Goal: Transaction & Acquisition: Purchase product/service

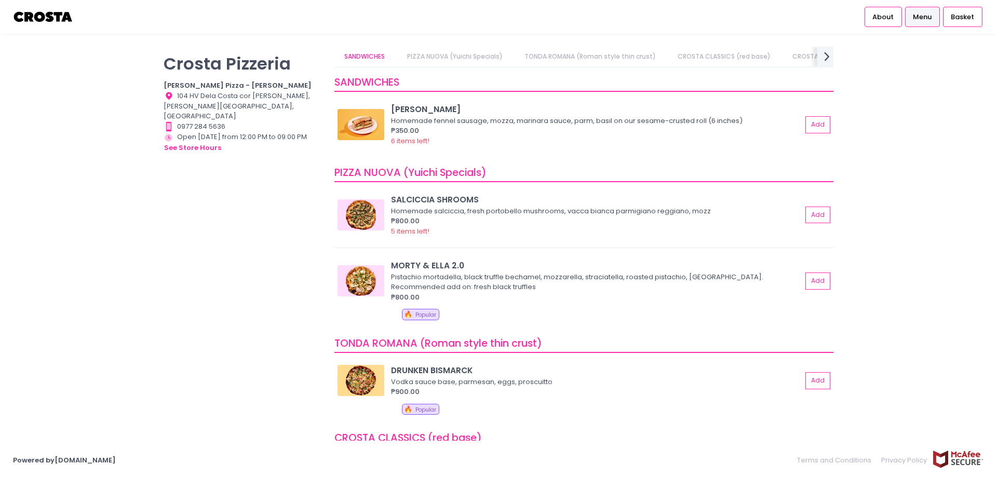
click at [827, 49] on icon "next Created with Sketch." at bounding box center [826, 56] width 15 height 15
click at [339, 59] on icon "prev Created with Sketch." at bounding box center [340, 56] width 15 height 15
click at [672, 59] on link "Square Detroit Pizza" at bounding box center [690, 57] width 85 height 20
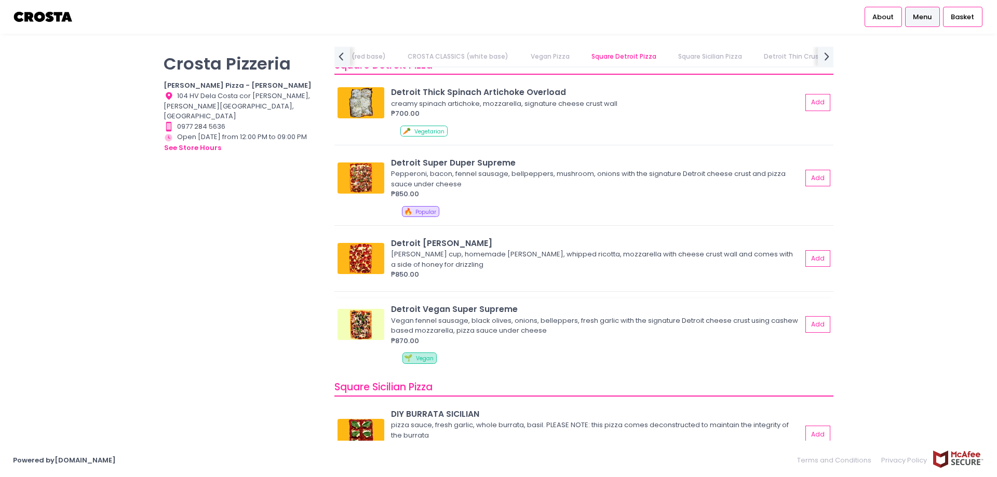
scroll to position [1099, 0]
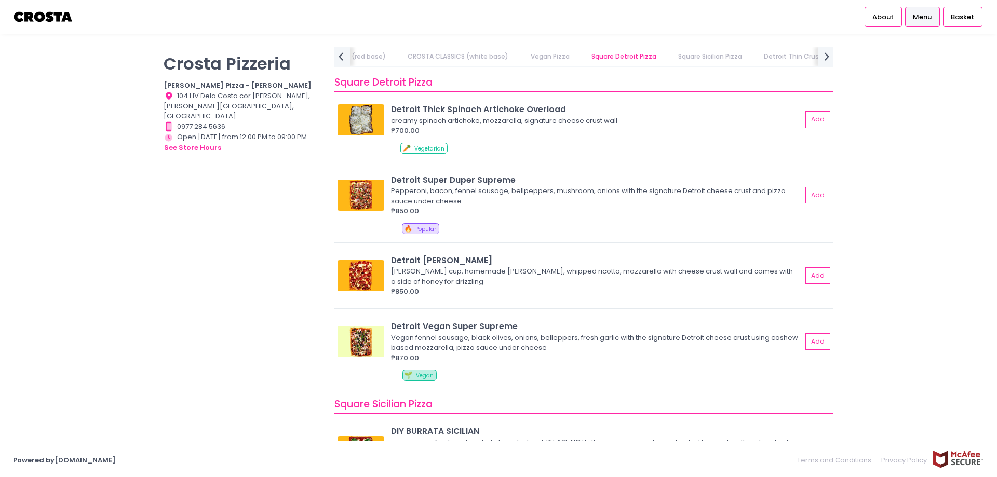
click at [302, 310] on div "[PERSON_NAME] Pizzeria [PERSON_NAME] Pizza - [PERSON_NAME] Location Created wit…" at bounding box center [242, 233] width 171 height 373
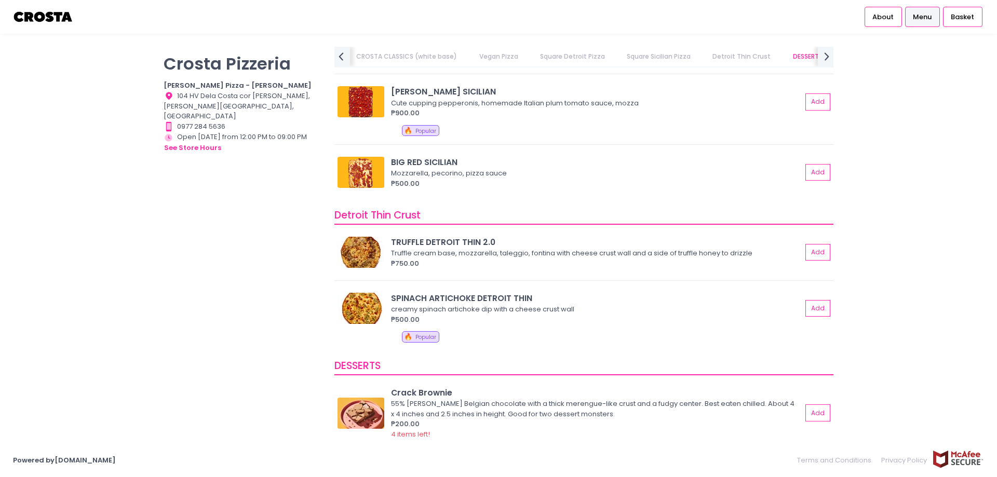
scroll to position [0, 0]
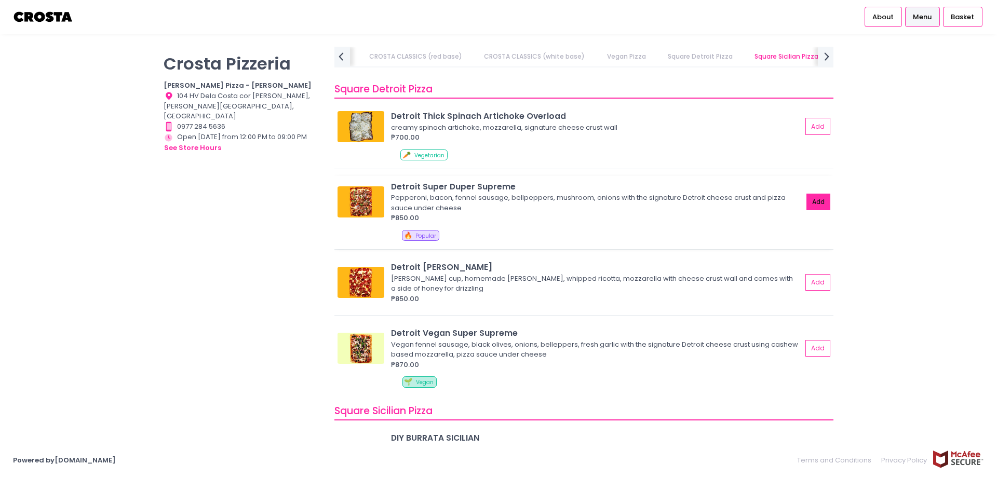
click at [806, 200] on button "Add" at bounding box center [818, 202] width 24 height 17
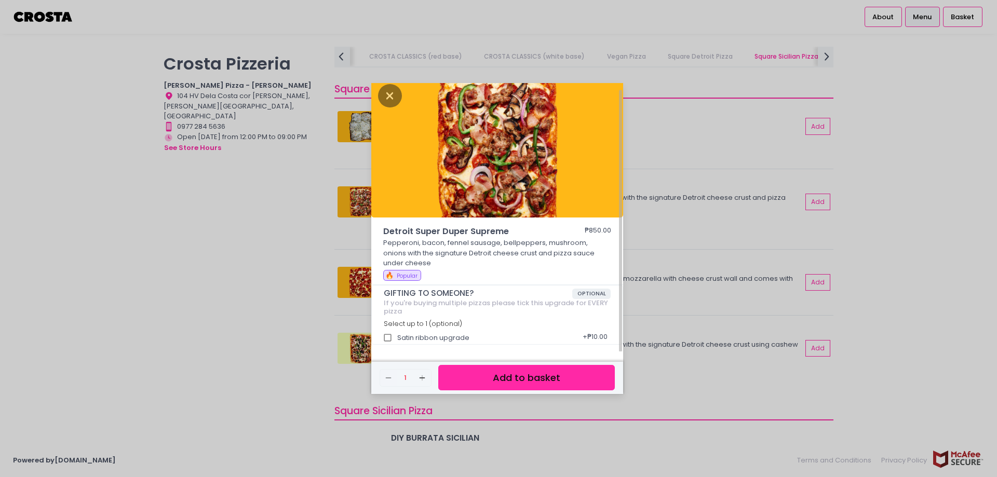
click at [480, 376] on button "Add to basket" at bounding box center [526, 377] width 177 height 25
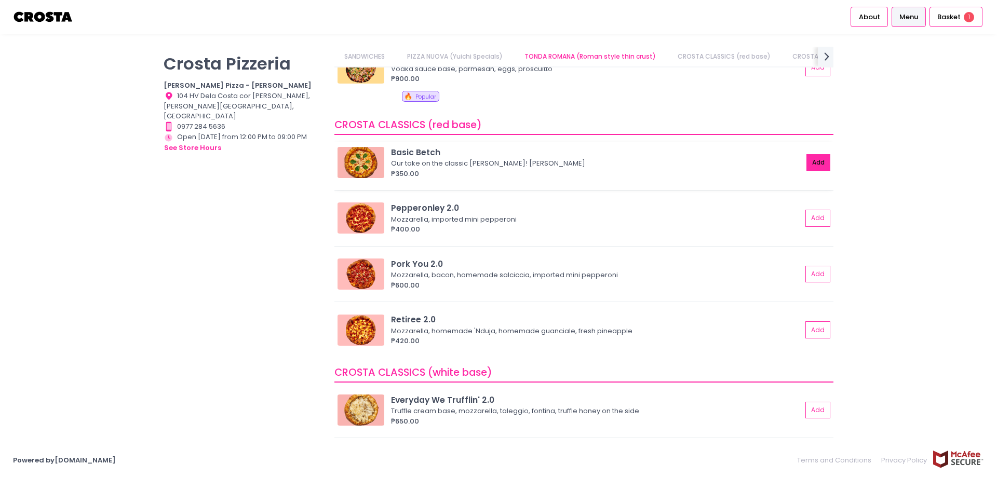
click at [806, 163] on button "Add" at bounding box center [818, 162] width 24 height 17
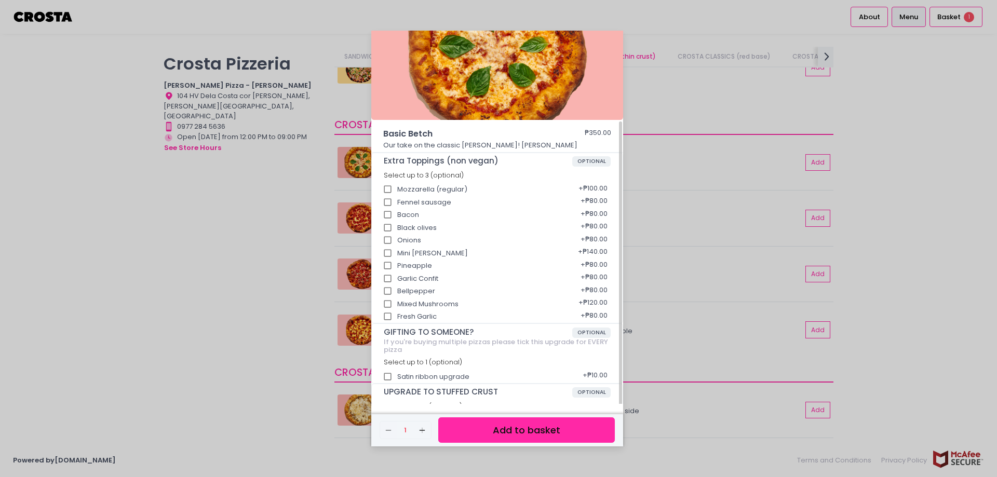
scroll to position [78, 0]
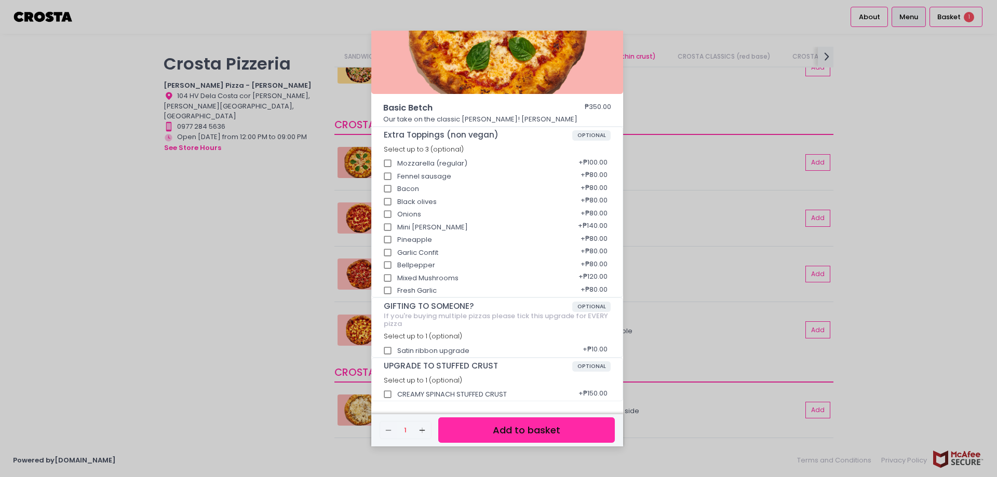
click at [508, 429] on button "Add to basket" at bounding box center [526, 429] width 177 height 25
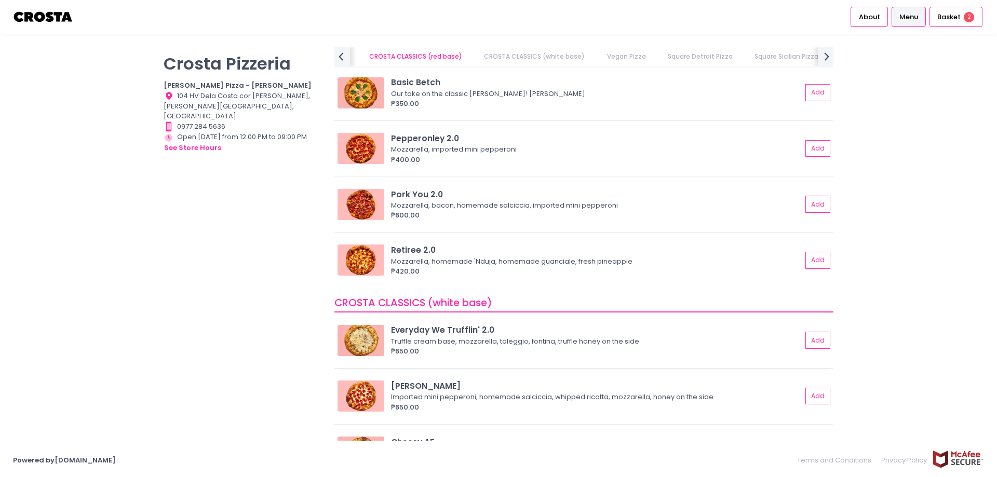
scroll to position [363, 0]
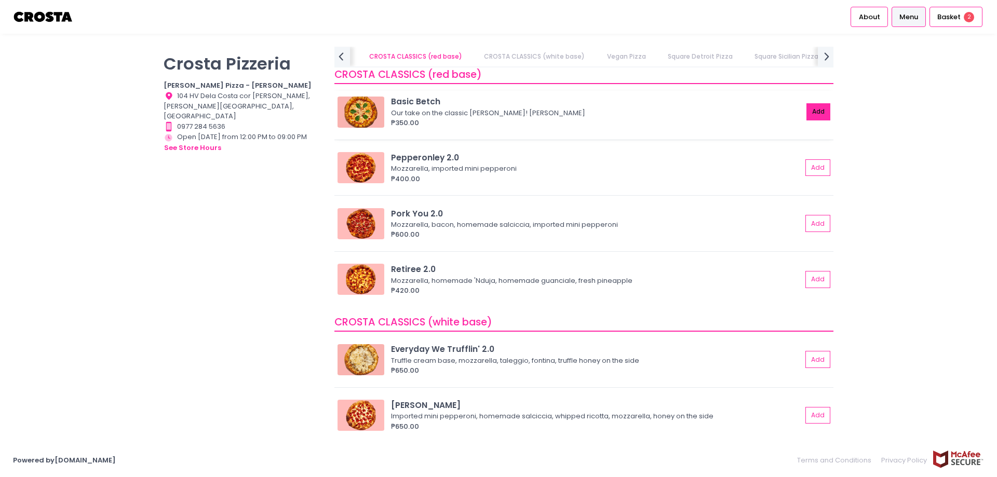
click at [806, 114] on button "Add" at bounding box center [818, 111] width 24 height 17
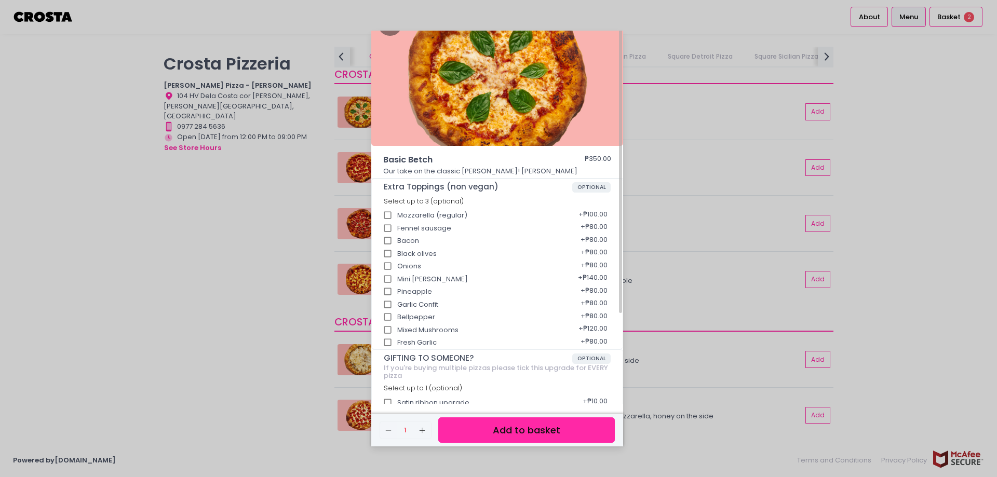
scroll to position [0, 0]
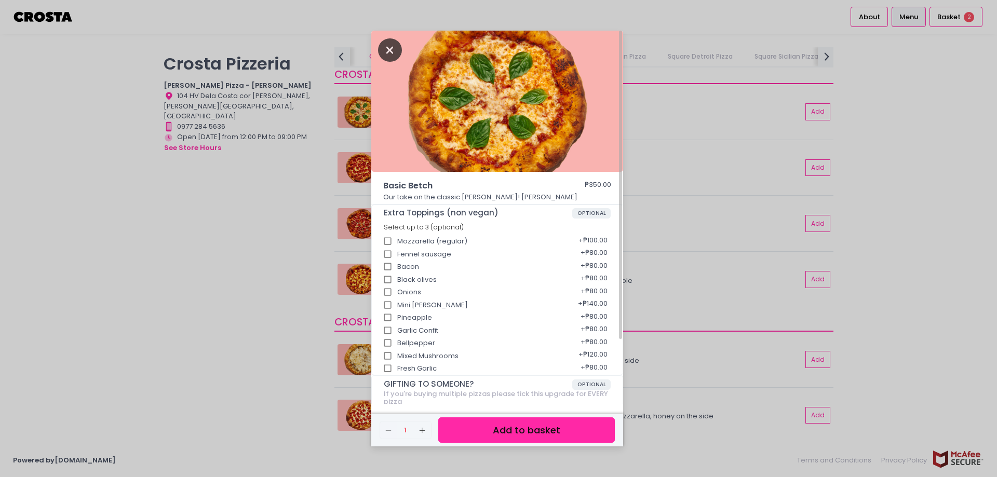
click at [389, 54] on icon "Close" at bounding box center [390, 49] width 24 height 23
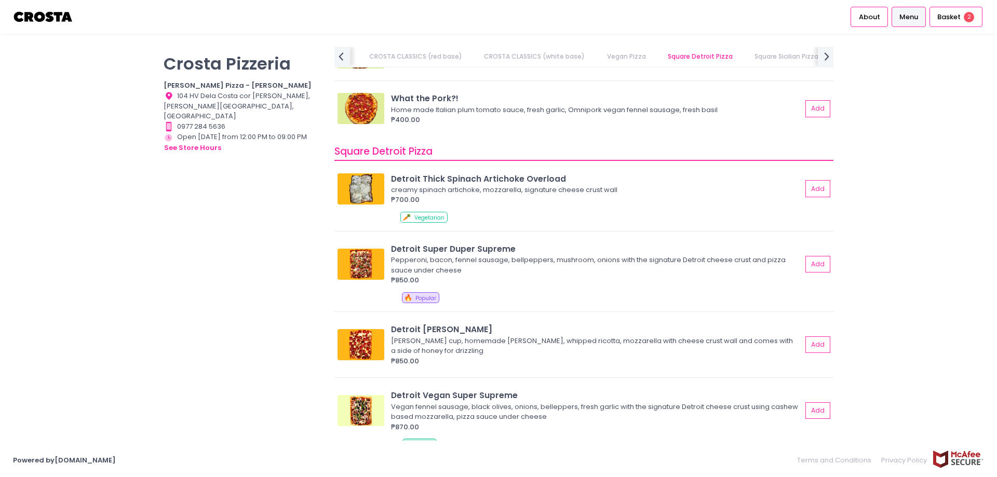
scroll to position [1039, 0]
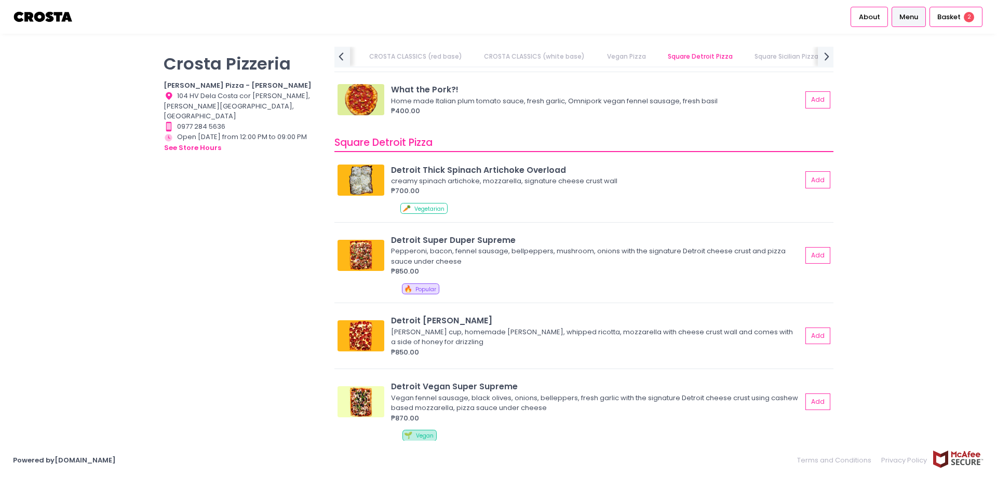
click at [314, 166] on div "[PERSON_NAME] Pizzeria [PERSON_NAME] Pizza - [PERSON_NAME] Location Created wit…" at bounding box center [242, 233] width 171 height 373
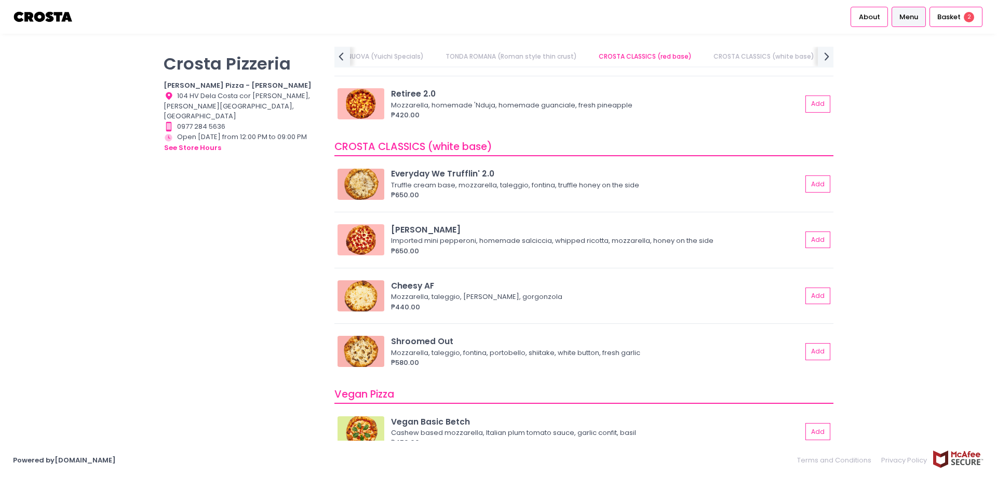
scroll to position [519, 0]
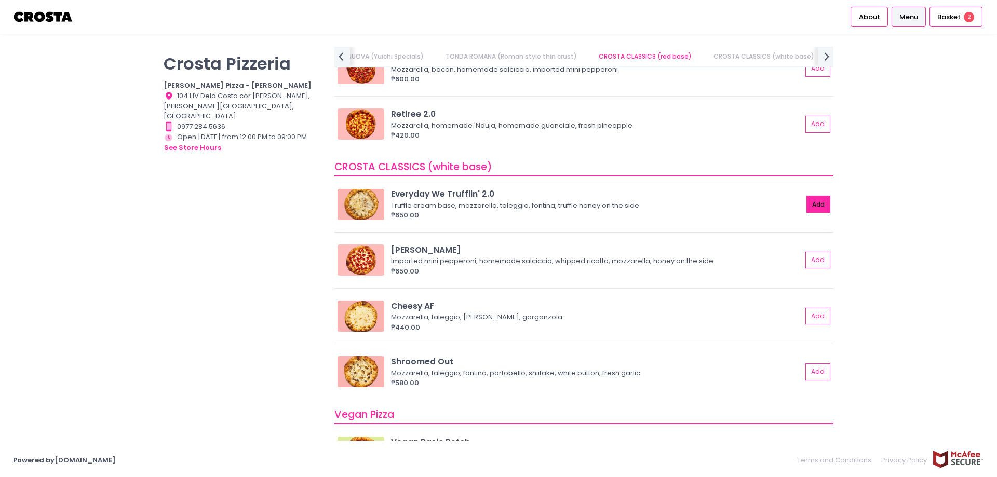
click at [815, 202] on button "Add" at bounding box center [818, 204] width 24 height 17
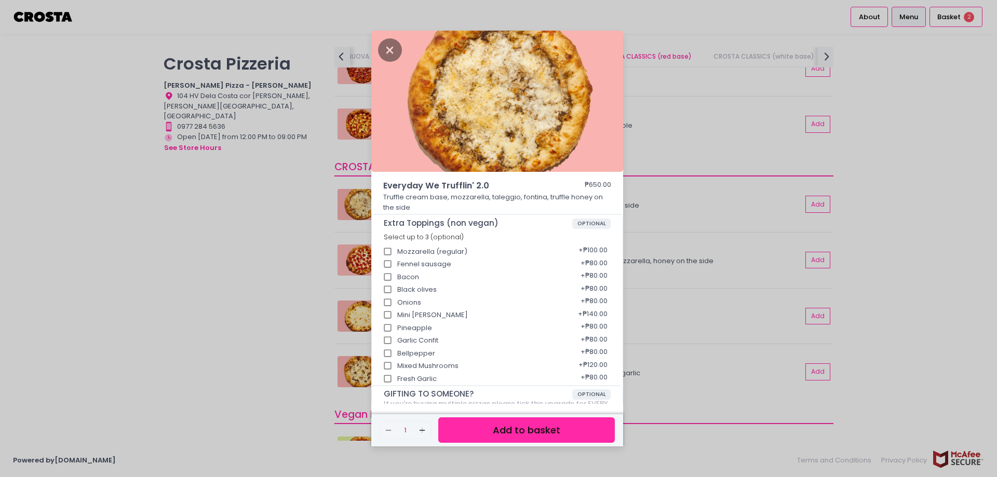
click at [511, 429] on button "Add to basket" at bounding box center [526, 429] width 177 height 25
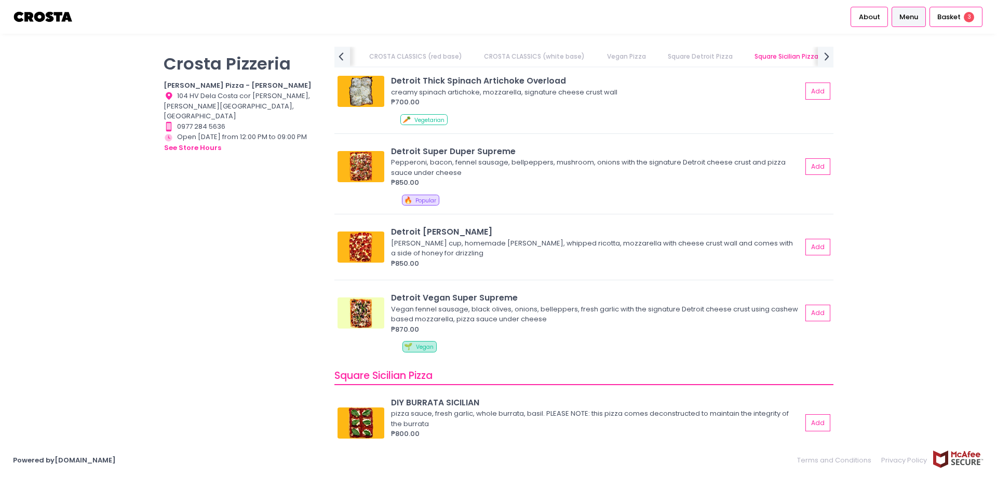
scroll to position [1107, 0]
